Goal: Task Accomplishment & Management: Manage account settings

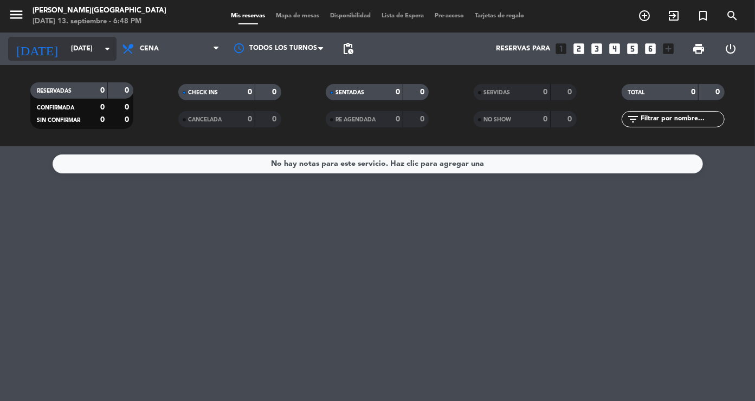
click at [67, 42] on input "[DATE]" at bounding box center [112, 49] width 92 height 19
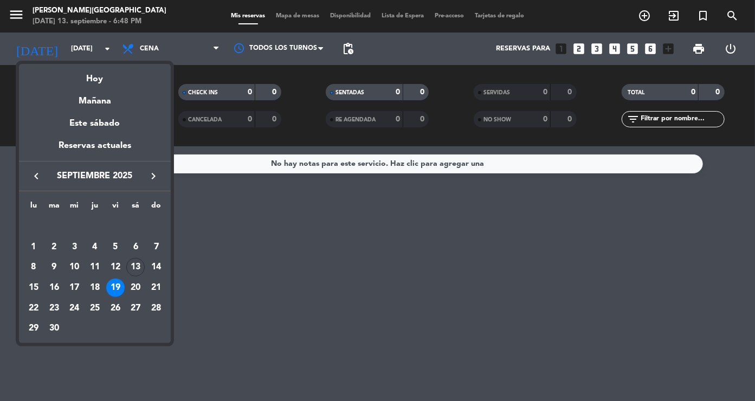
click at [11, 15] on div at bounding box center [377, 200] width 755 height 401
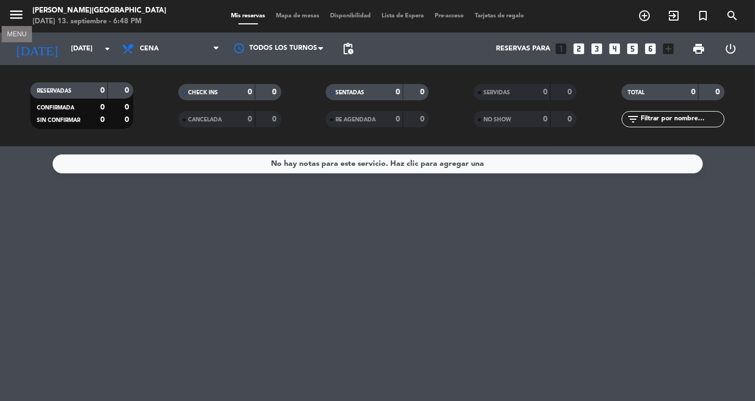
click at [11, 15] on icon "menu" at bounding box center [16, 15] width 16 height 16
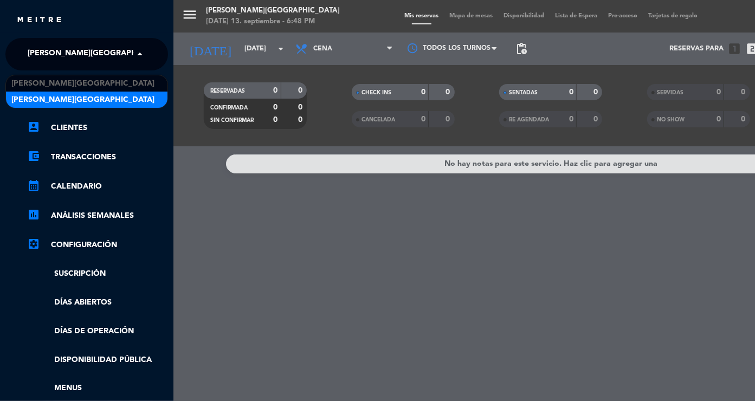
click at [47, 56] on span "[PERSON_NAME][GEOGRAPHIC_DATA]" at bounding box center [99, 54] width 143 height 23
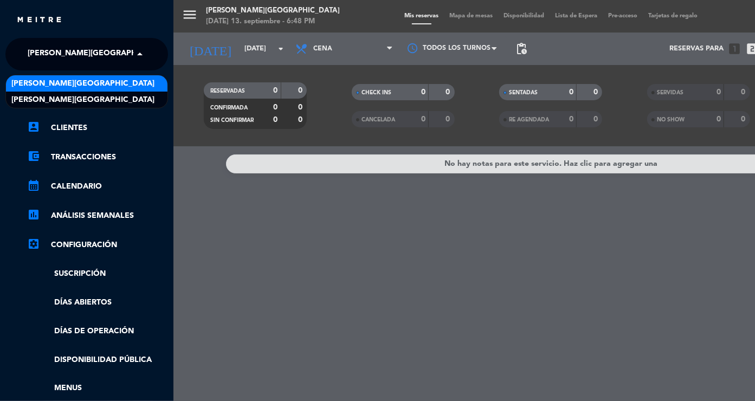
click at [53, 81] on span "[PERSON_NAME][GEOGRAPHIC_DATA]" at bounding box center [82, 83] width 143 height 12
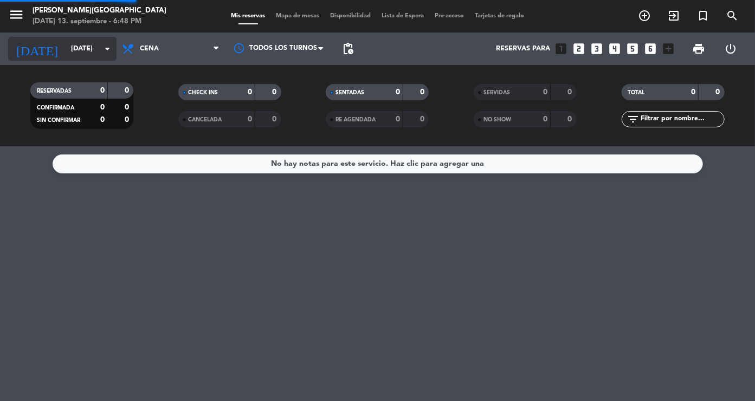
click at [66, 56] on input "[DATE]" at bounding box center [112, 49] width 92 height 19
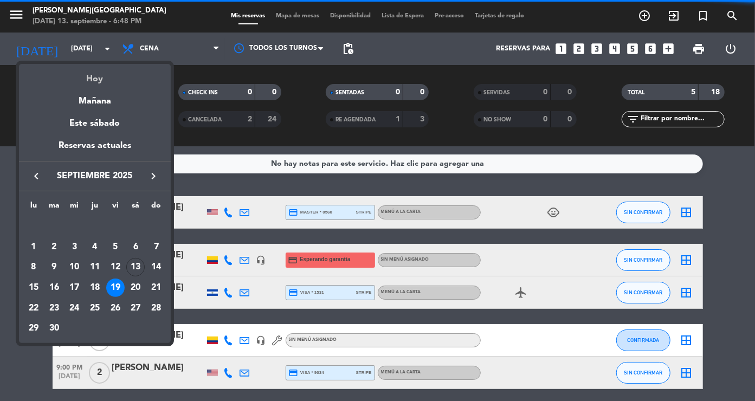
click at [95, 80] on div "Hoy" at bounding box center [95, 75] width 152 height 22
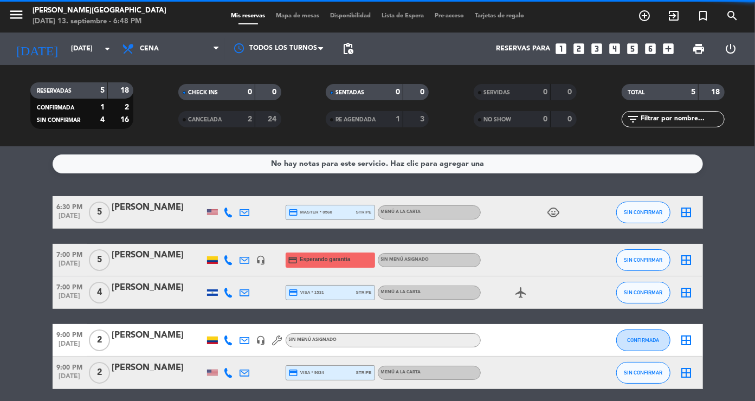
type input "[DATE]"
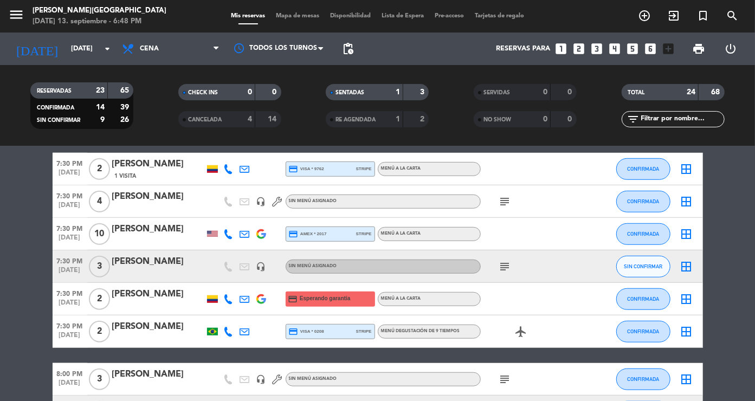
scroll to position [432, 0]
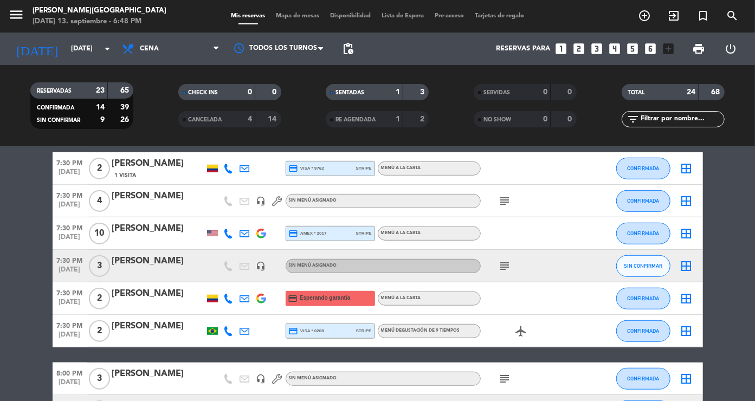
click at [153, 333] on div "[PERSON_NAME]" at bounding box center [158, 326] width 92 height 14
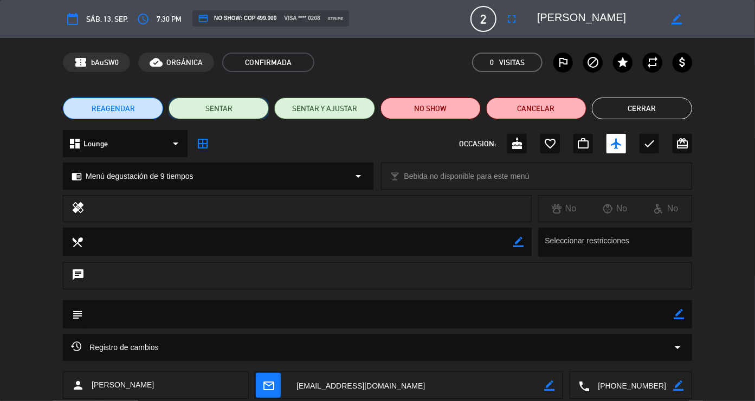
click at [240, 113] on button "SENTAR" at bounding box center [219, 109] width 100 height 22
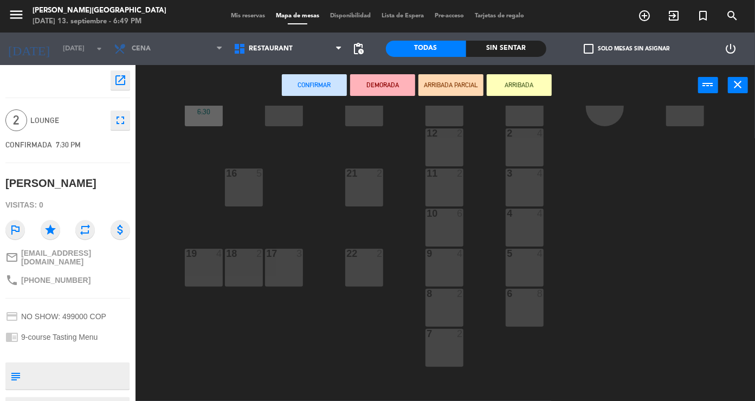
scroll to position [157, 0]
click at [451, 316] on div "8 2" at bounding box center [444, 307] width 38 height 38
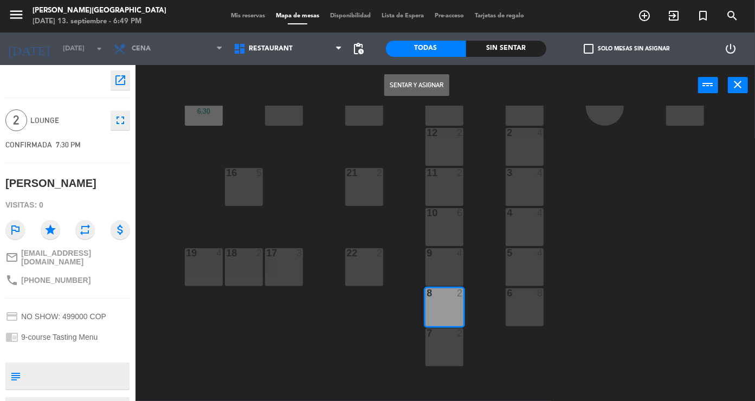
click at [411, 87] on button "Sentar y Asignar" at bounding box center [416, 85] width 65 height 22
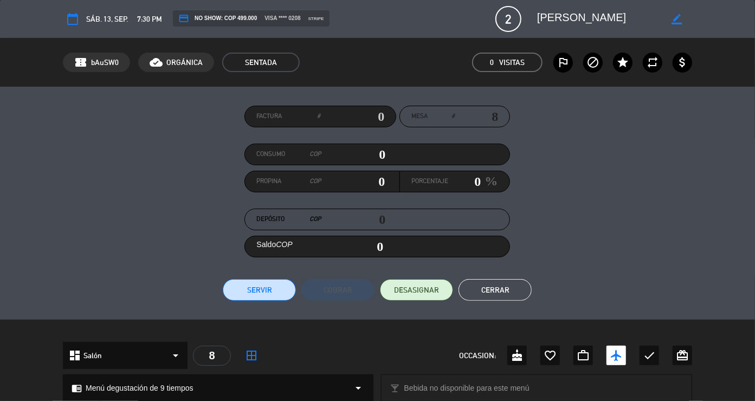
click at [506, 290] on button "Cerrar" at bounding box center [494, 290] width 73 height 22
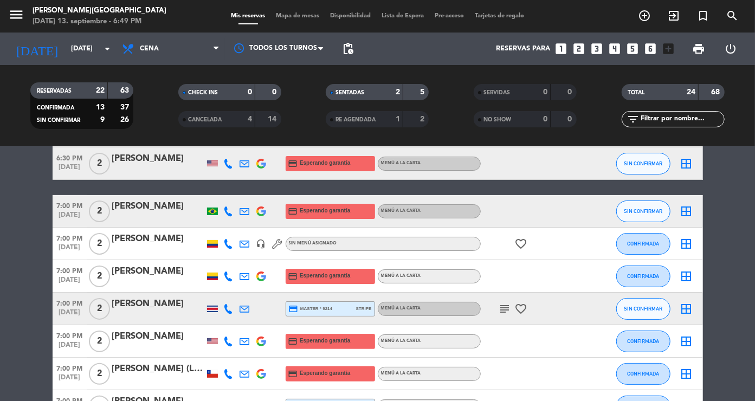
scroll to position [84, 0]
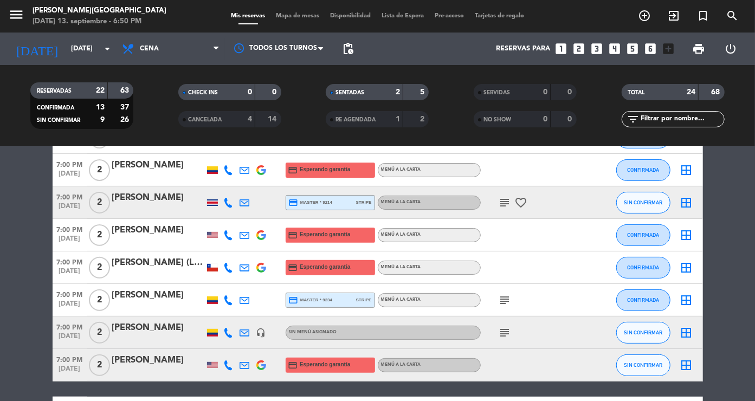
scroll to position [173, 0]
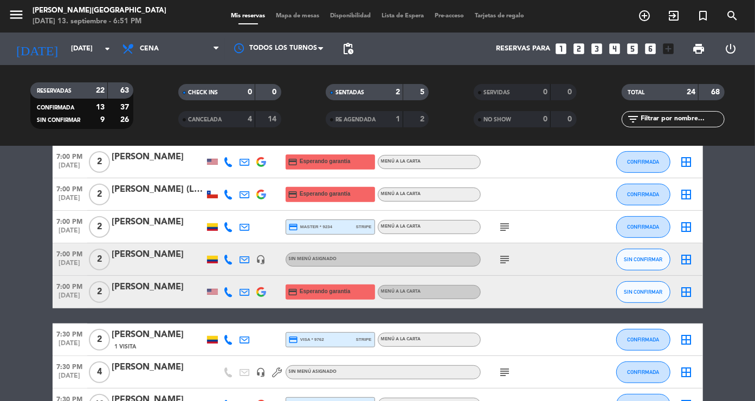
scroll to position [260, 0]
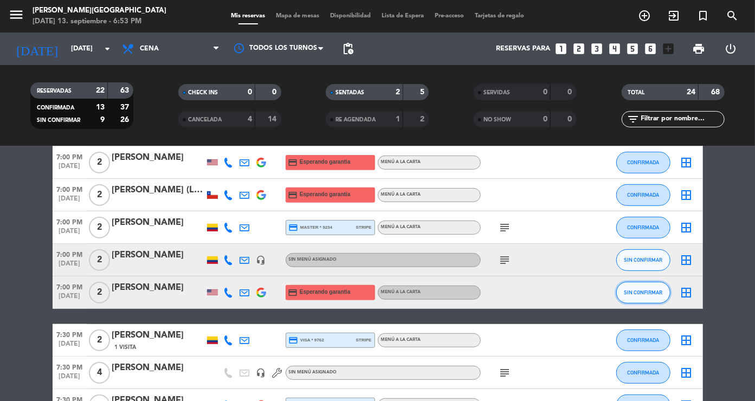
click at [632, 292] on span "SIN CONFIRMAR" at bounding box center [643, 292] width 38 height 6
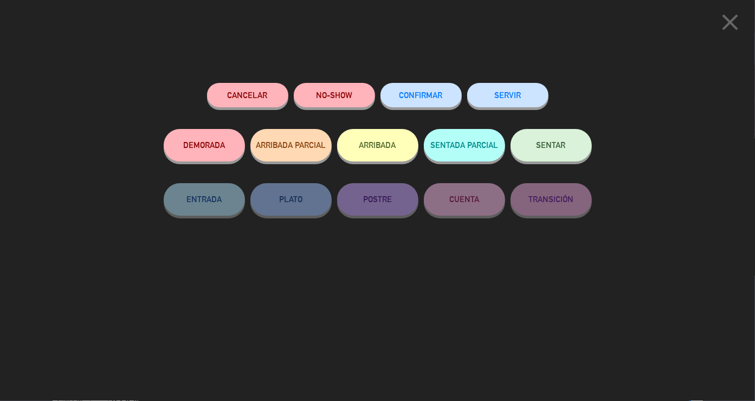
click at [534, 148] on button "SENTAR" at bounding box center [550, 145] width 81 height 33
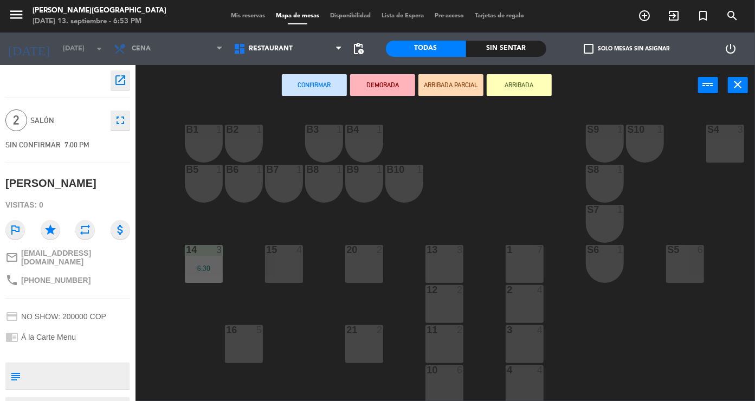
click at [427, 253] on div "13" at bounding box center [426, 250] width 1 height 10
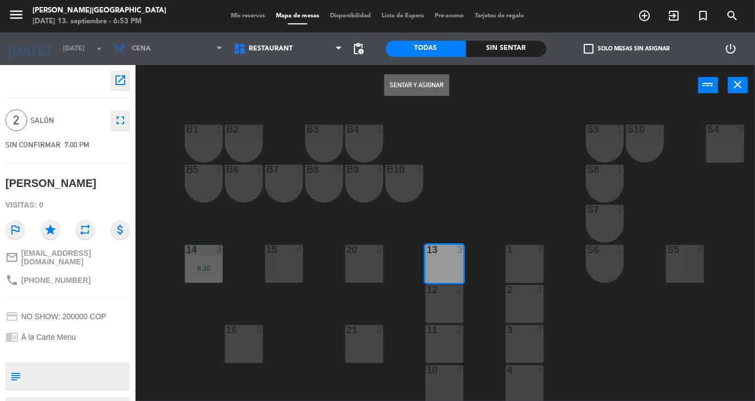
click at [429, 87] on button "Sentar y Asignar" at bounding box center [416, 85] width 65 height 22
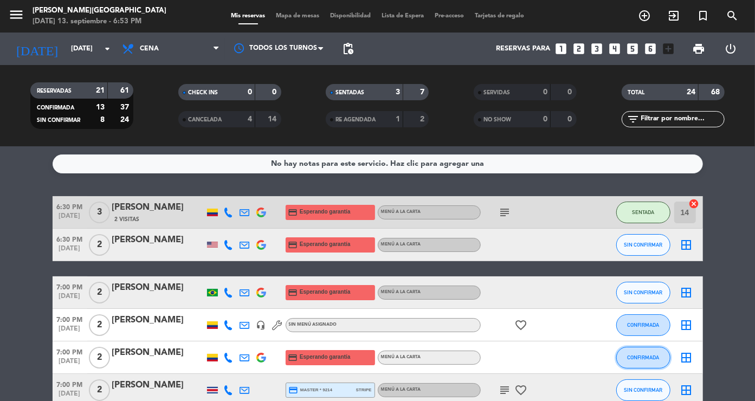
click at [659, 354] on button "CONFIRMADA" at bounding box center [643, 358] width 54 height 22
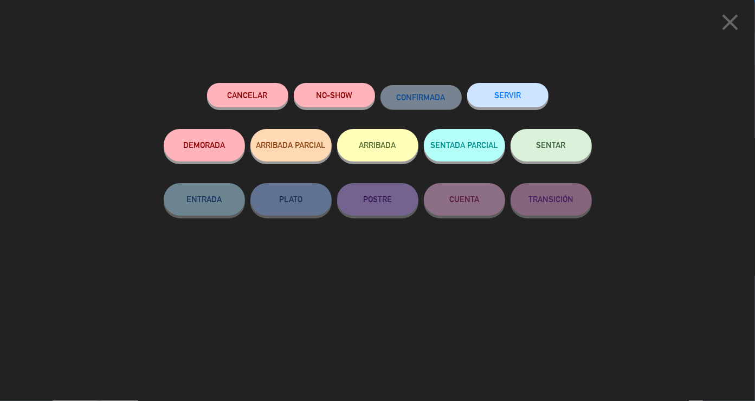
click at [552, 143] on span "SENTAR" at bounding box center [550, 144] width 29 height 9
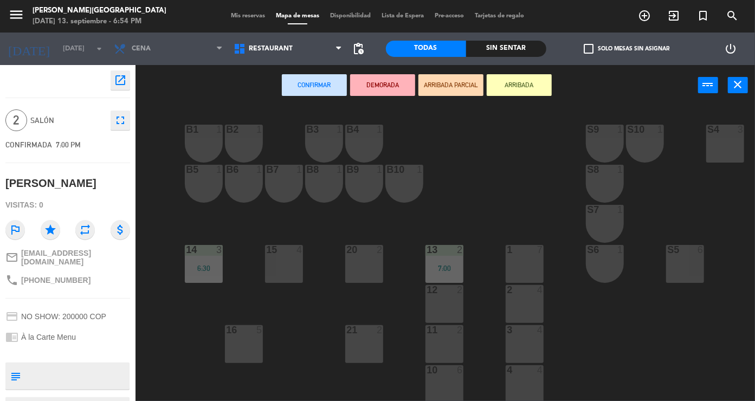
click at [429, 342] on div "11 2" at bounding box center [444, 344] width 38 height 38
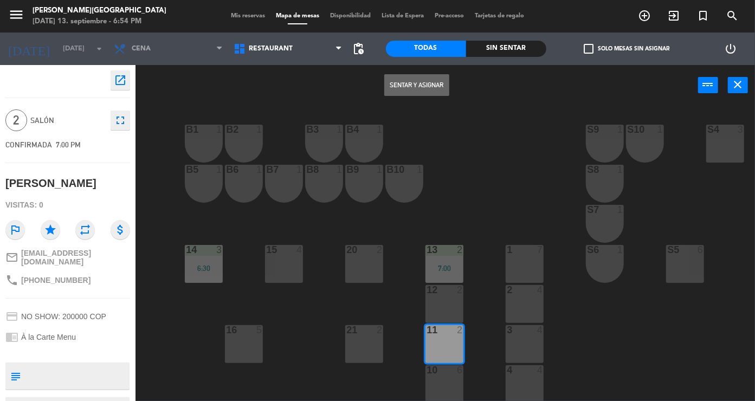
click at [407, 87] on button "Sentar y Asignar" at bounding box center [416, 85] width 65 height 22
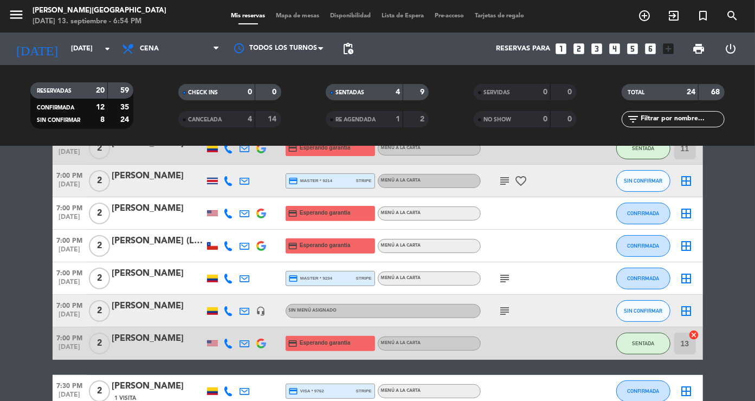
scroll to position [203, 0]
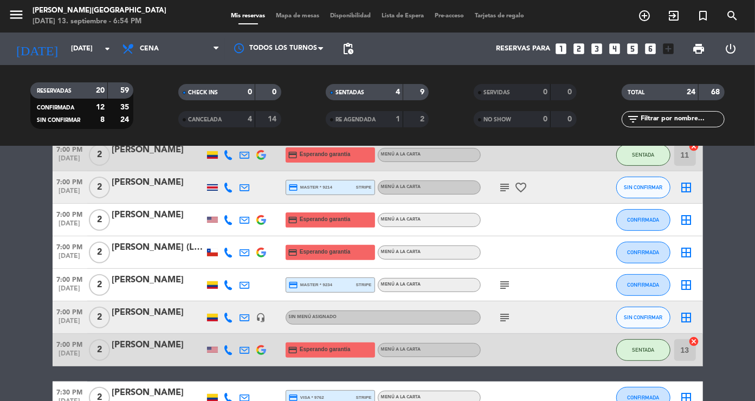
click at [373, 88] on div "SENTADAS" at bounding box center [353, 92] width 50 height 12
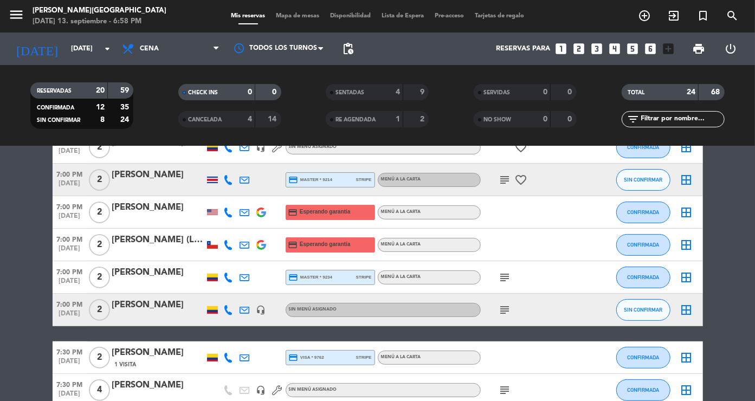
scroll to position [146, 0]
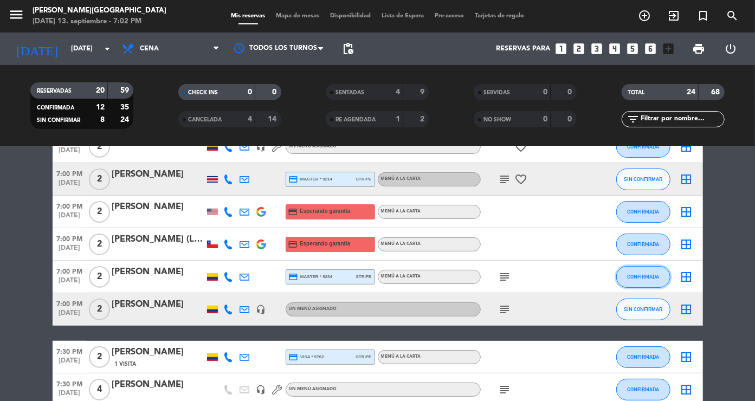
click at [661, 278] on button "CONFIRMADA" at bounding box center [643, 277] width 54 height 22
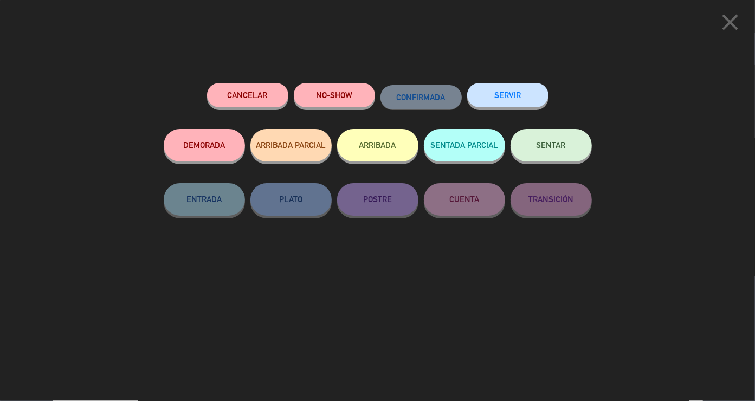
click at [580, 145] on button "SENTAR" at bounding box center [550, 145] width 81 height 33
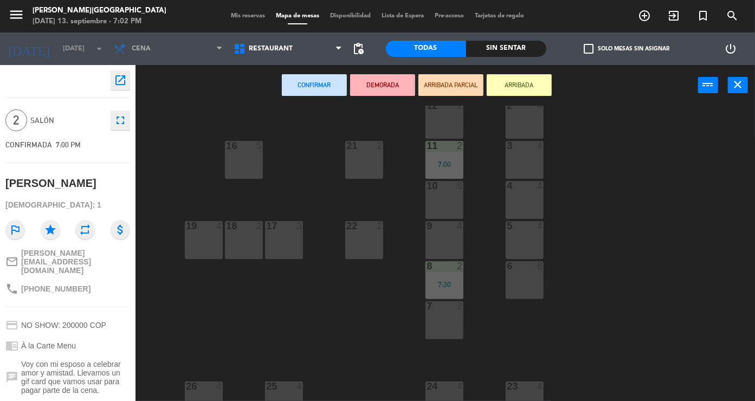
scroll to position [185, 0]
click at [446, 307] on div at bounding box center [445, 305] width 18 height 10
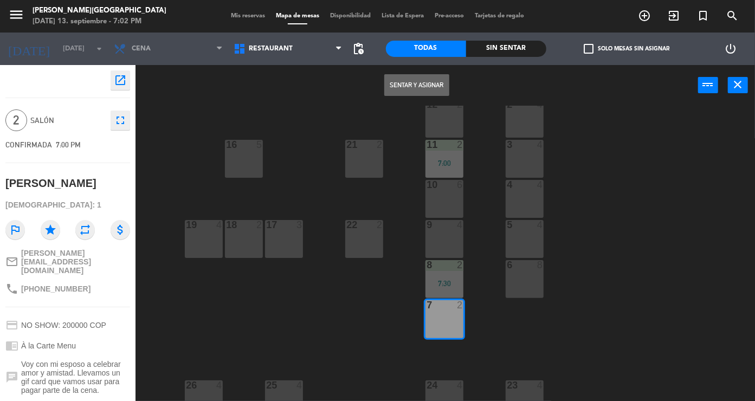
click at [413, 83] on button "Sentar y Asignar" at bounding box center [416, 85] width 65 height 22
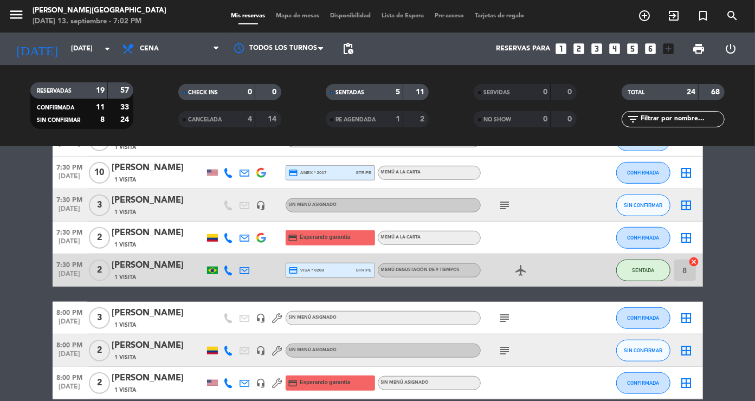
scroll to position [494, 0]
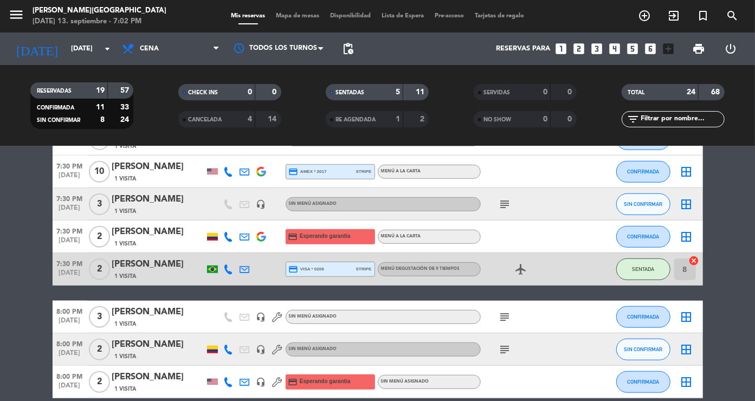
click at [146, 235] on div "[PERSON_NAME]" at bounding box center [158, 232] width 92 height 14
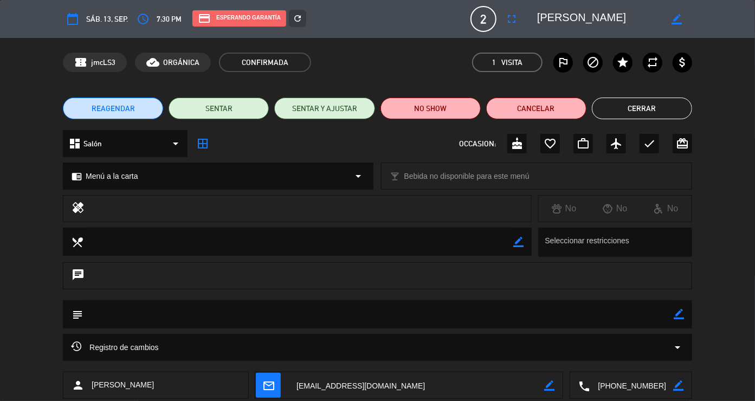
scroll to position [690, 0]
click at [243, 103] on button "SENTAR" at bounding box center [219, 109] width 100 height 22
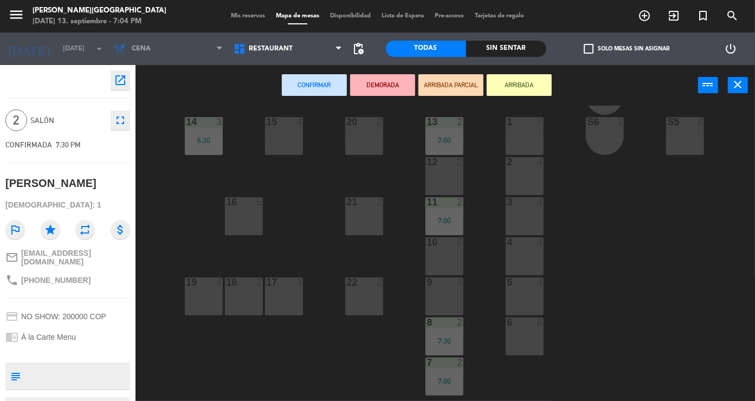
scroll to position [130, 0]
click at [371, 215] on div "21 2" at bounding box center [364, 215] width 38 height 38
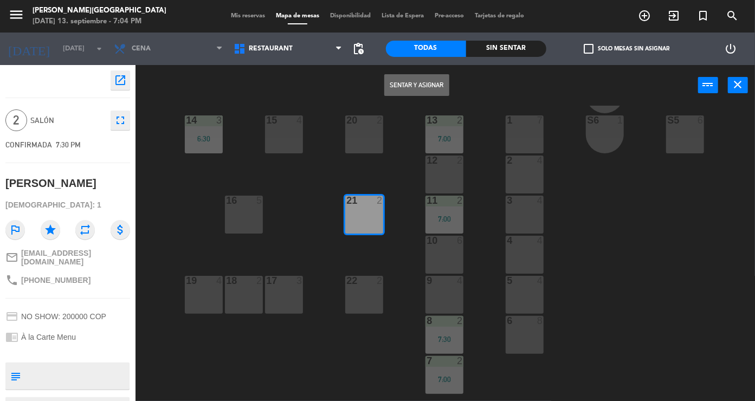
click at [405, 85] on button "Sentar y Asignar" at bounding box center [416, 85] width 65 height 22
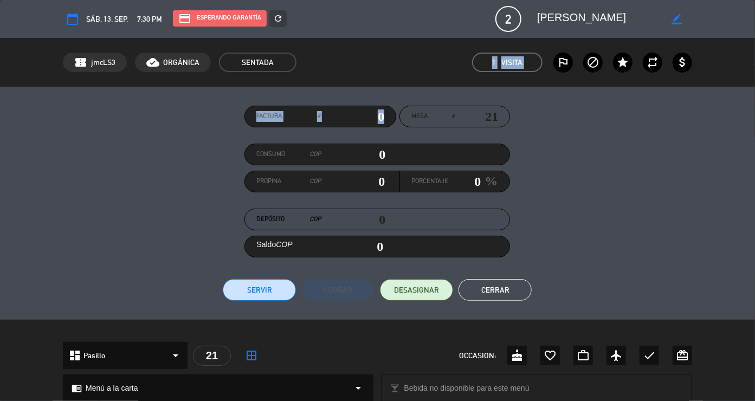
drag, startPoint x: 405, startPoint y: 85, endPoint x: 405, endPoint y: 130, distance: 44.4
click at [405, 130] on div "calendar_today sáb. 13, sep. 7:30 PM credit_card Esperando garantía refresh 2 […" at bounding box center [377, 200] width 755 height 401
click at [495, 290] on button "Cerrar" at bounding box center [494, 290] width 73 height 22
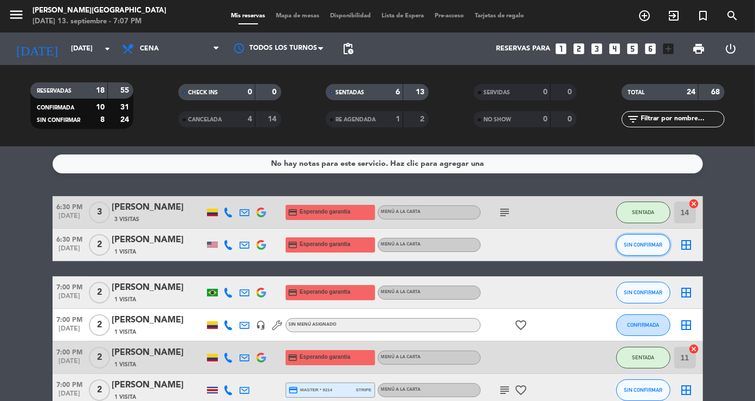
click at [633, 248] on button "SIN CONFIRMAR" at bounding box center [643, 245] width 54 height 22
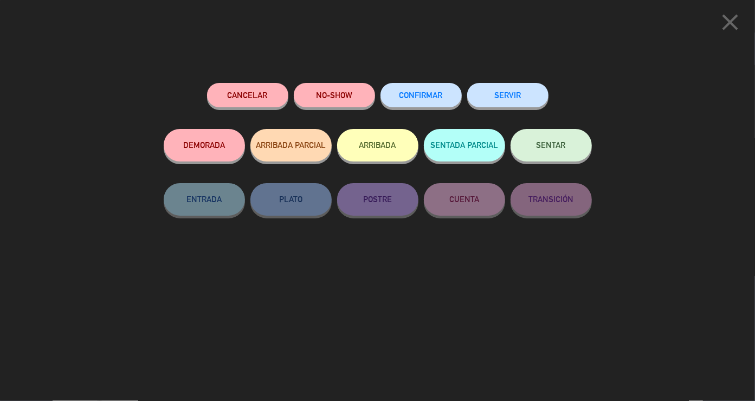
click at [320, 80] on div "Cancelar NO-SHOW CONFIRMAR SERVIR DEMORADA ARRIBADA PARCIAL ARRIBADA SENTADA PA…" at bounding box center [377, 238] width 443 height 326
click at [322, 87] on button "NO-SHOW" at bounding box center [334, 95] width 81 height 24
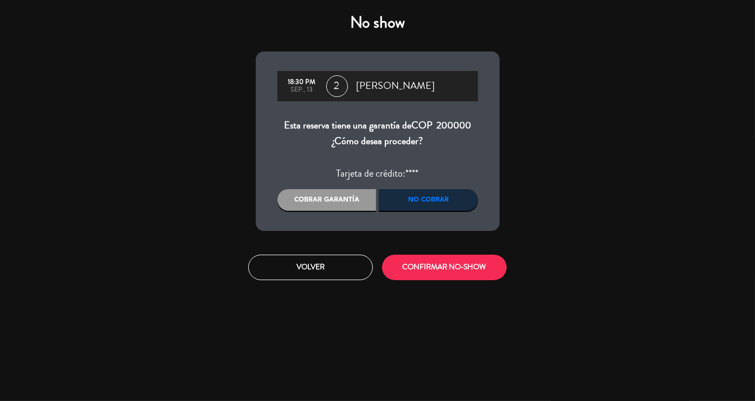
click at [443, 208] on div "No cobrar" at bounding box center [428, 200] width 99 height 22
click at [433, 199] on div "No cobrar" at bounding box center [428, 200] width 99 height 22
click at [437, 277] on button "CONFIRMAR NO-SHOW" at bounding box center [444, 267] width 125 height 25
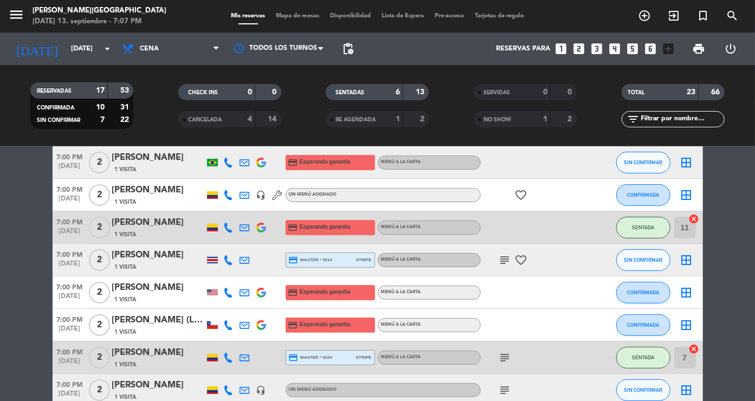
scroll to position [111, 0]
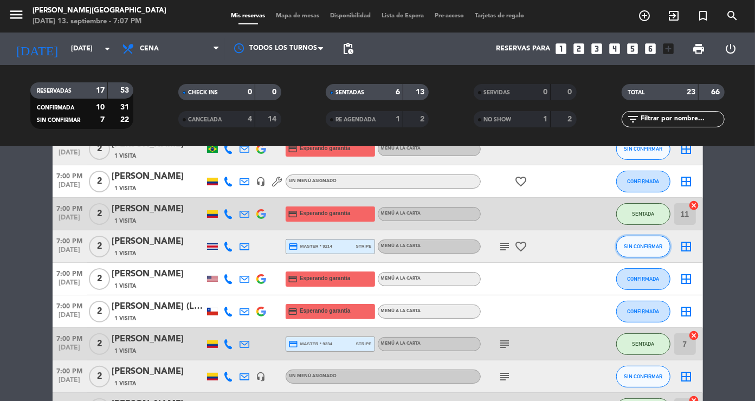
click at [642, 250] on button "SIN CONFIRMAR" at bounding box center [643, 247] width 54 height 22
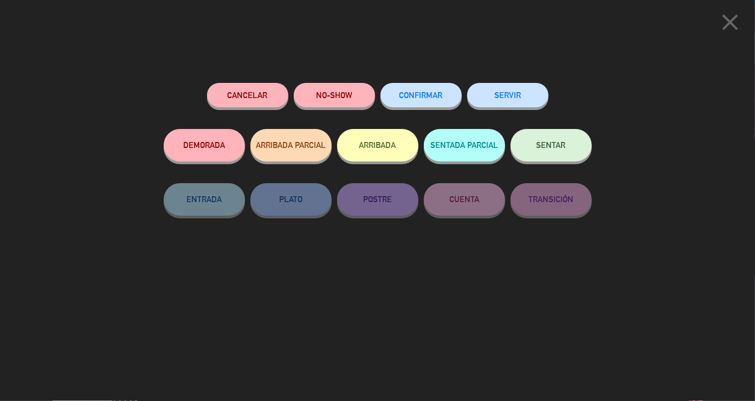
click at [533, 141] on button "SENTAR" at bounding box center [550, 145] width 81 height 33
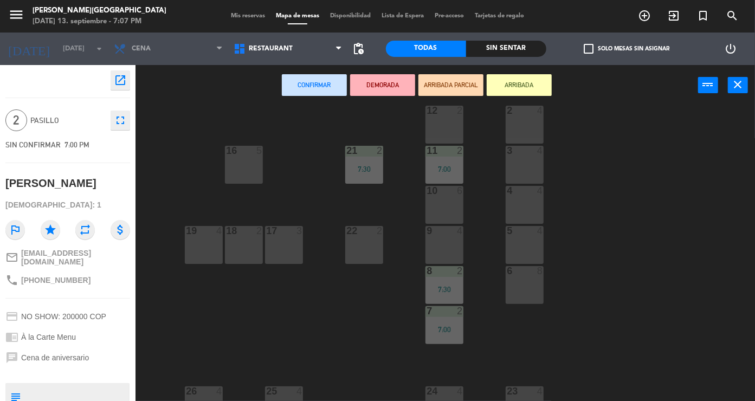
scroll to position [181, 0]
click at [246, 238] on div "18 2" at bounding box center [244, 243] width 38 height 38
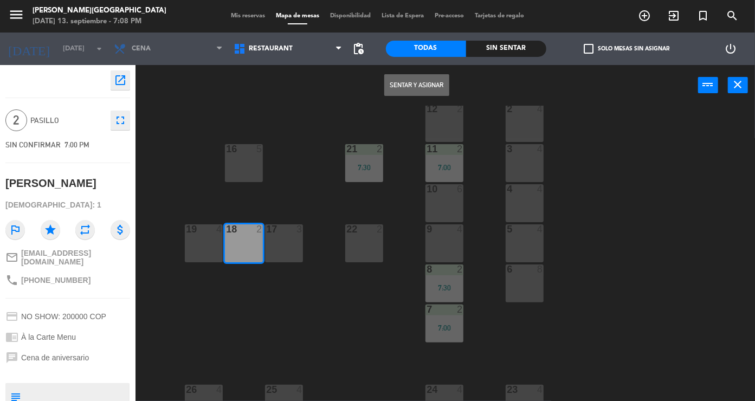
click at [412, 87] on button "Sentar y Asignar" at bounding box center [416, 85] width 65 height 22
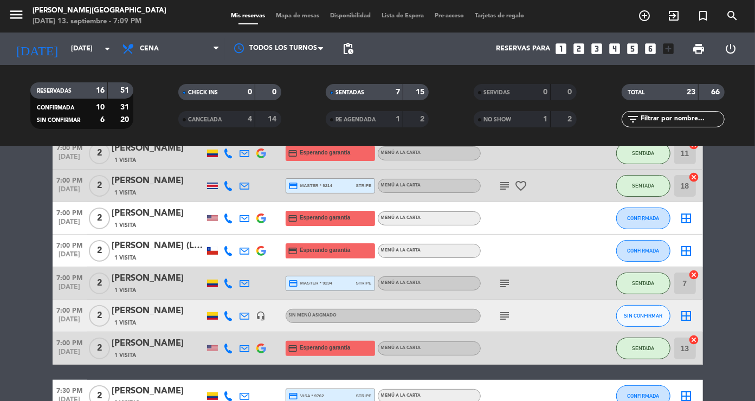
scroll to position [169, 0]
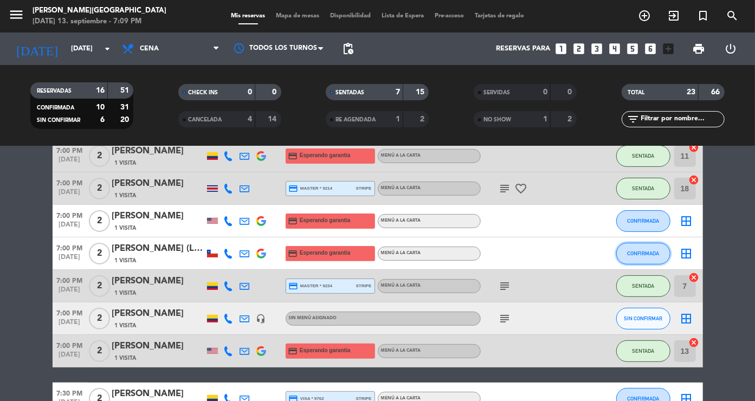
click at [650, 253] on span "CONFIRMADA" at bounding box center [643, 253] width 32 height 6
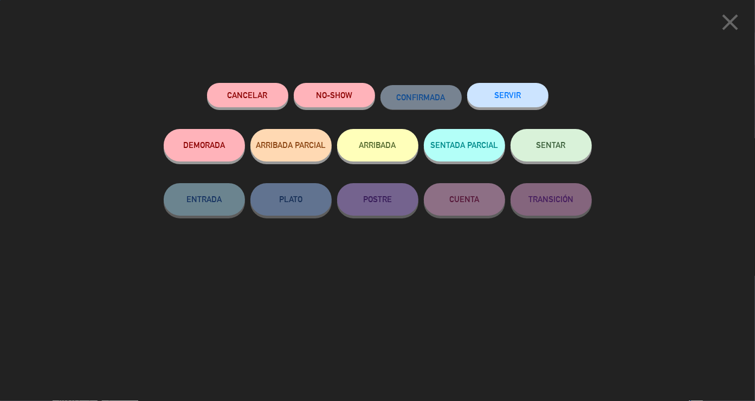
click at [555, 139] on button "SENTAR" at bounding box center [550, 145] width 81 height 33
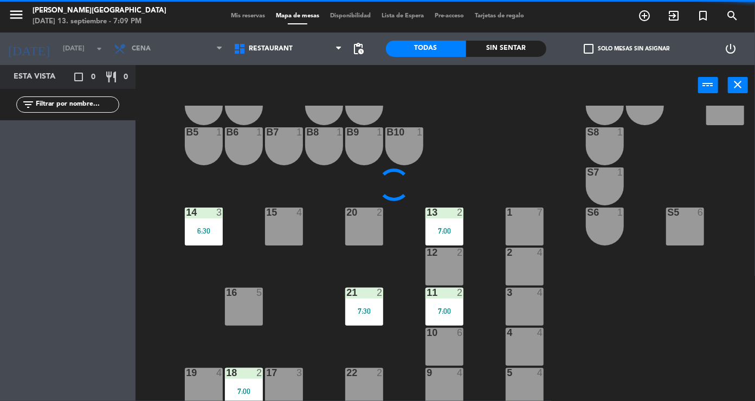
scroll to position [38, 0]
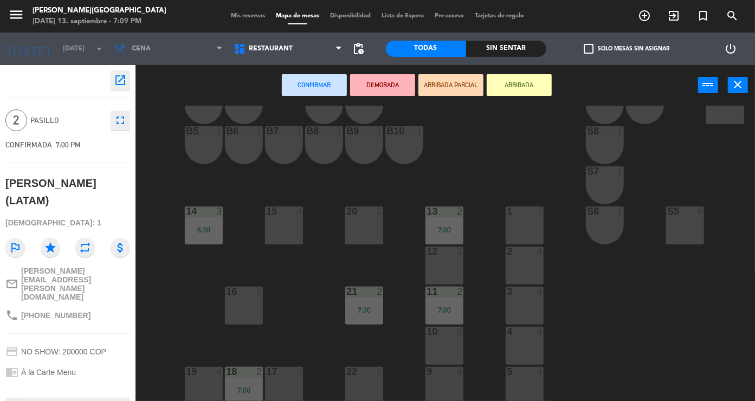
click at [283, 377] on div at bounding box center [284, 372] width 18 height 10
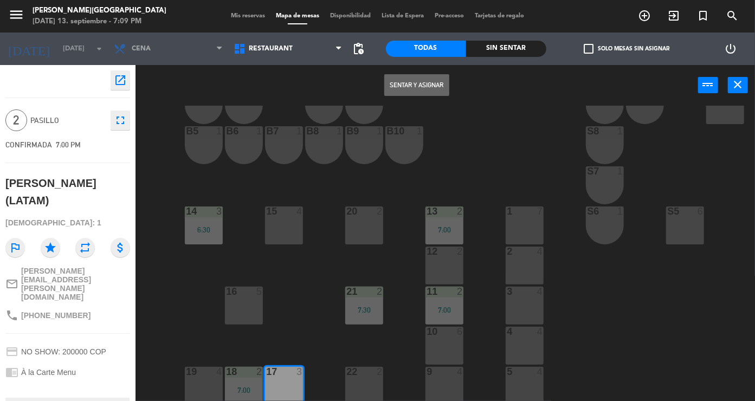
click at [392, 79] on button "Sentar y Asignar" at bounding box center [416, 85] width 65 height 22
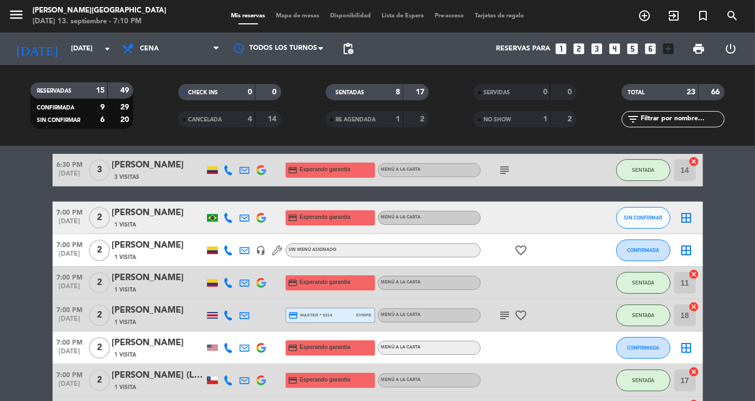
scroll to position [44, 0]
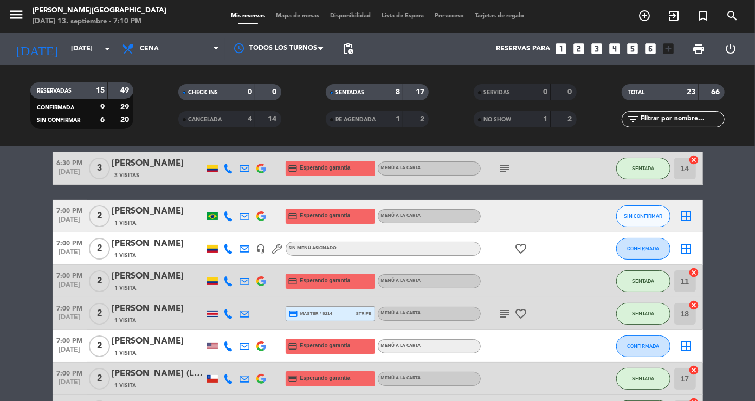
click at [238, 118] on div "4" at bounding box center [242, 119] width 22 height 12
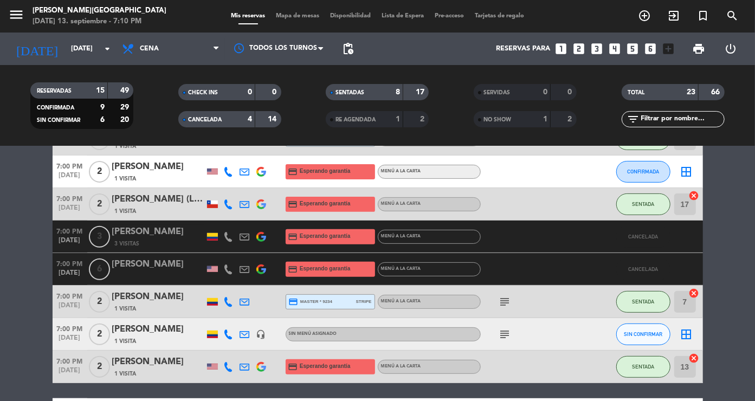
scroll to position [0, 0]
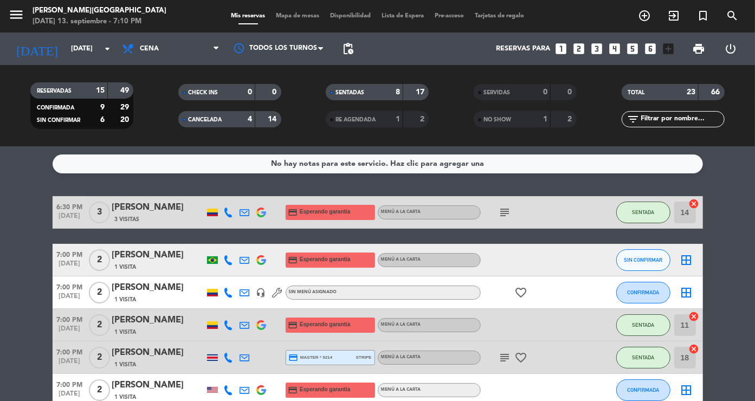
click at [217, 117] on span "CANCELADA" at bounding box center [205, 119] width 34 height 5
